Goal: Transaction & Acquisition: Purchase product/service

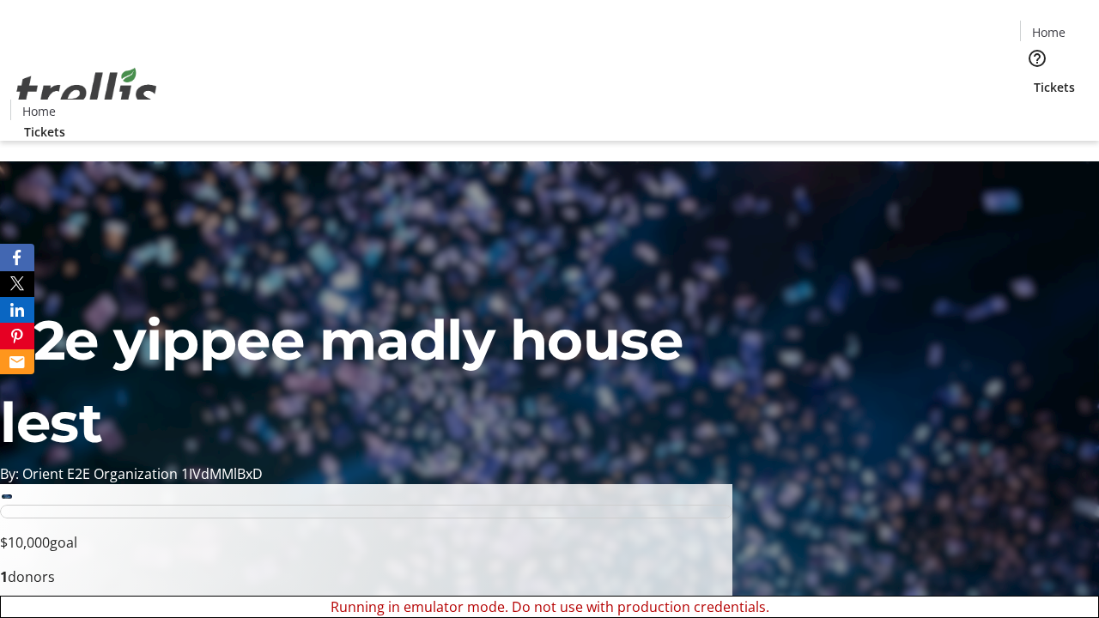
click at [1050, 26] on span "Sign Up" at bounding box center [1057, 24] width 50 height 21
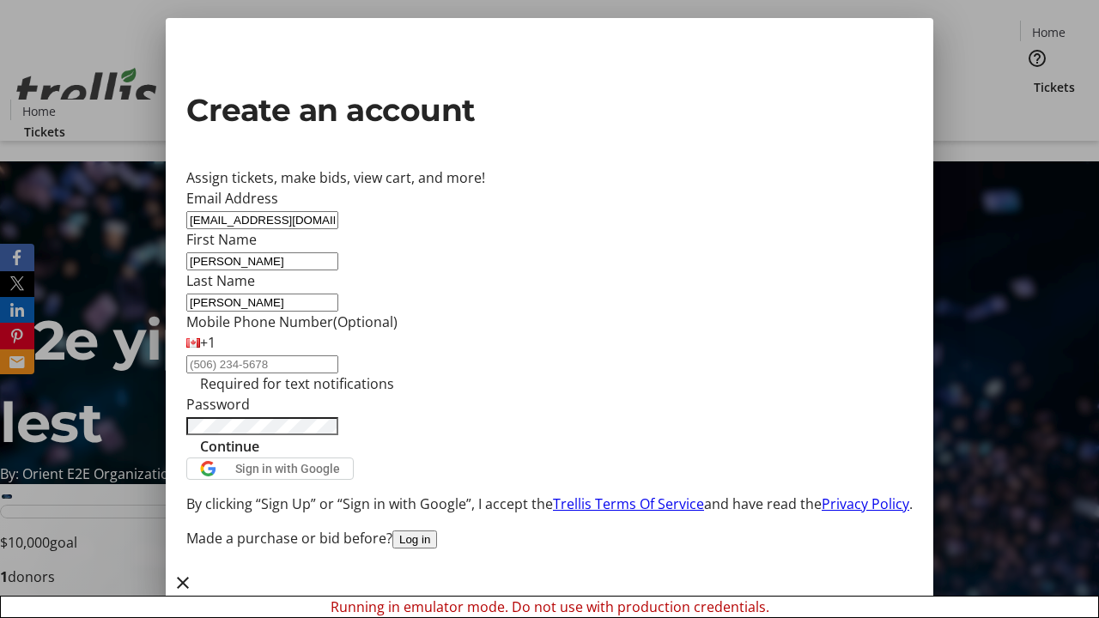
type input "[PERSON_NAME]"
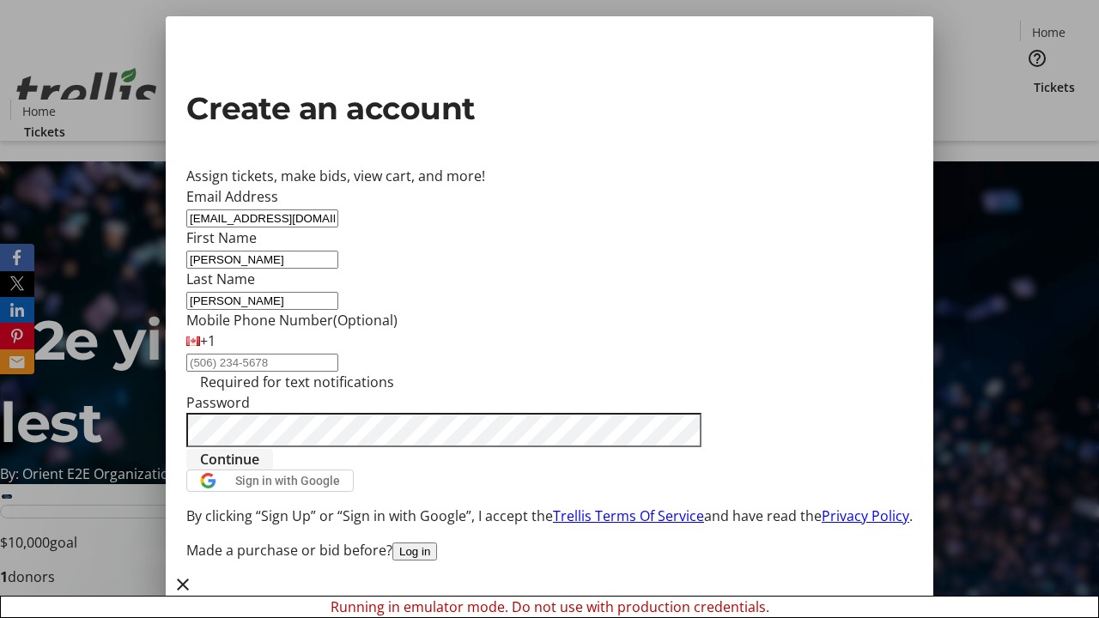
click at [259, 469] on span "Continue" at bounding box center [229, 459] width 59 height 21
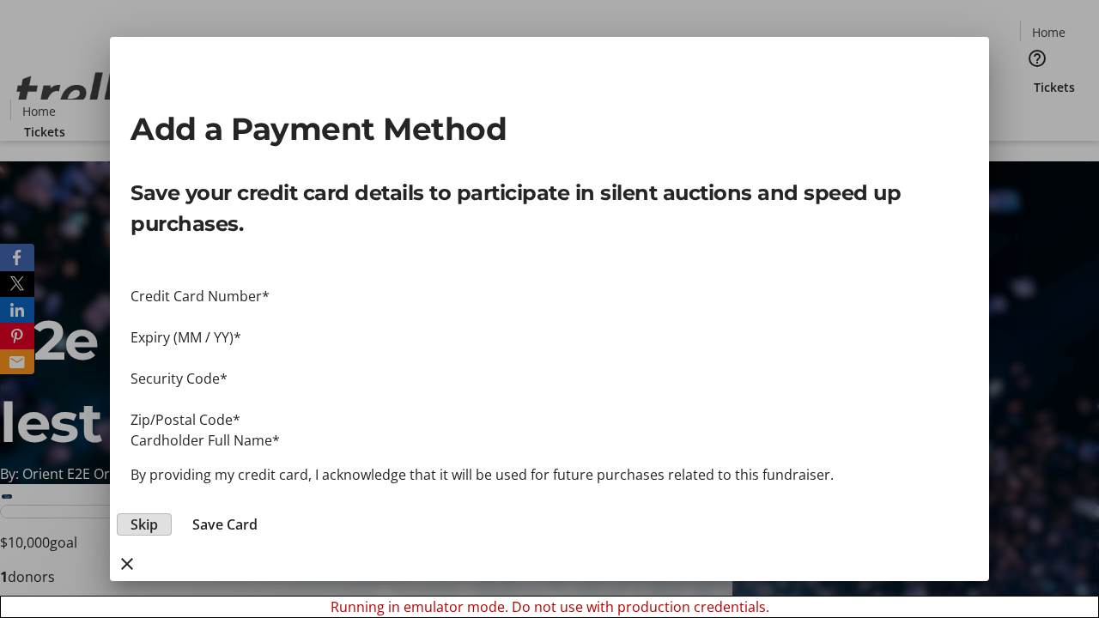
click at [158, 514] on span "Skip" at bounding box center [143, 524] width 27 height 21
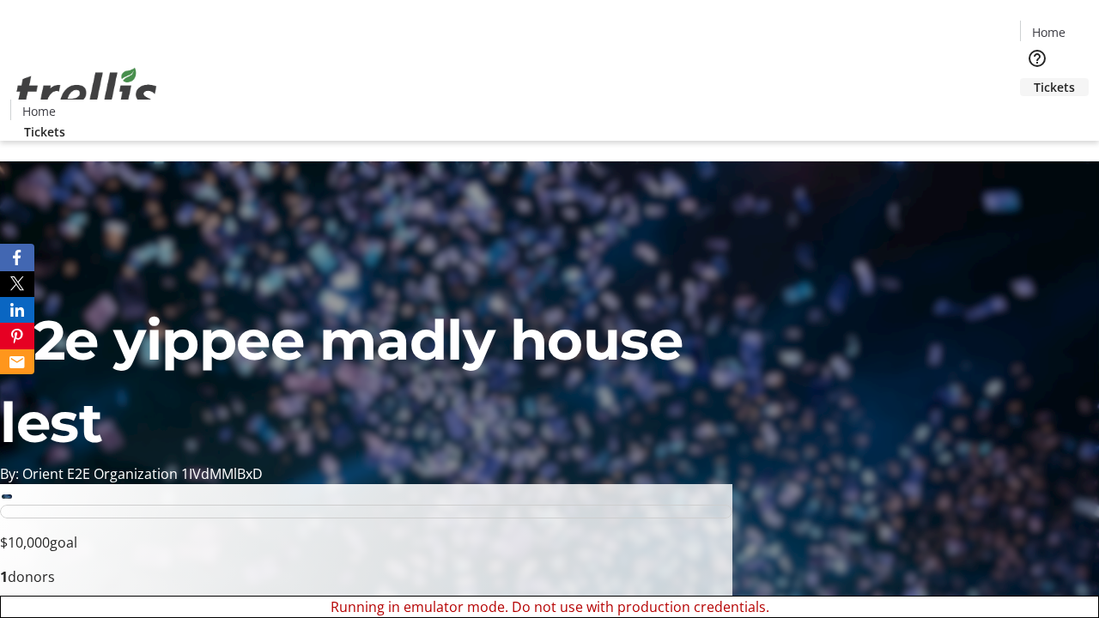
click at [1033, 78] on span "Tickets" at bounding box center [1053, 87] width 41 height 18
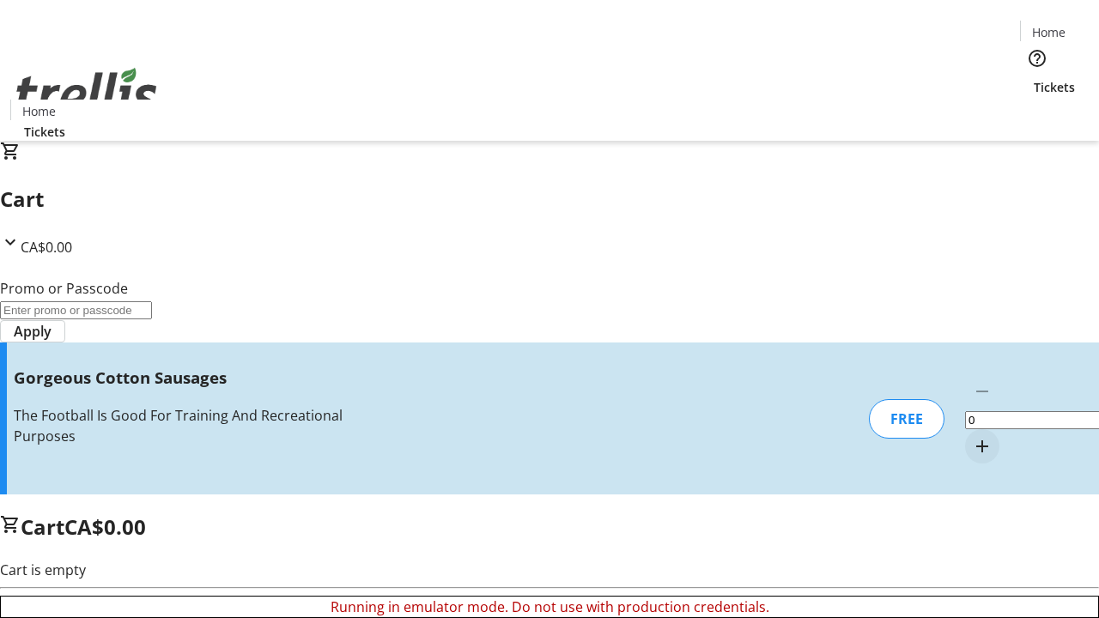
click at [972, 436] on mat-icon "Increment by one" at bounding box center [982, 446] width 21 height 21
type input "1"
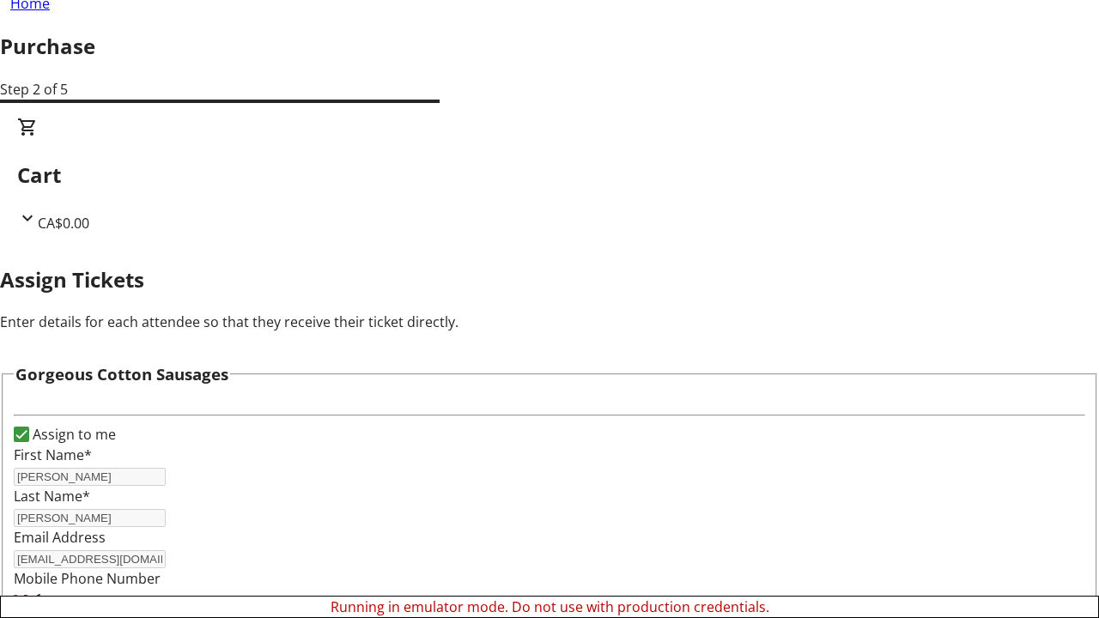
scroll to position [104, 0]
